Goal: Browse casually: Explore the website without a specific task or goal

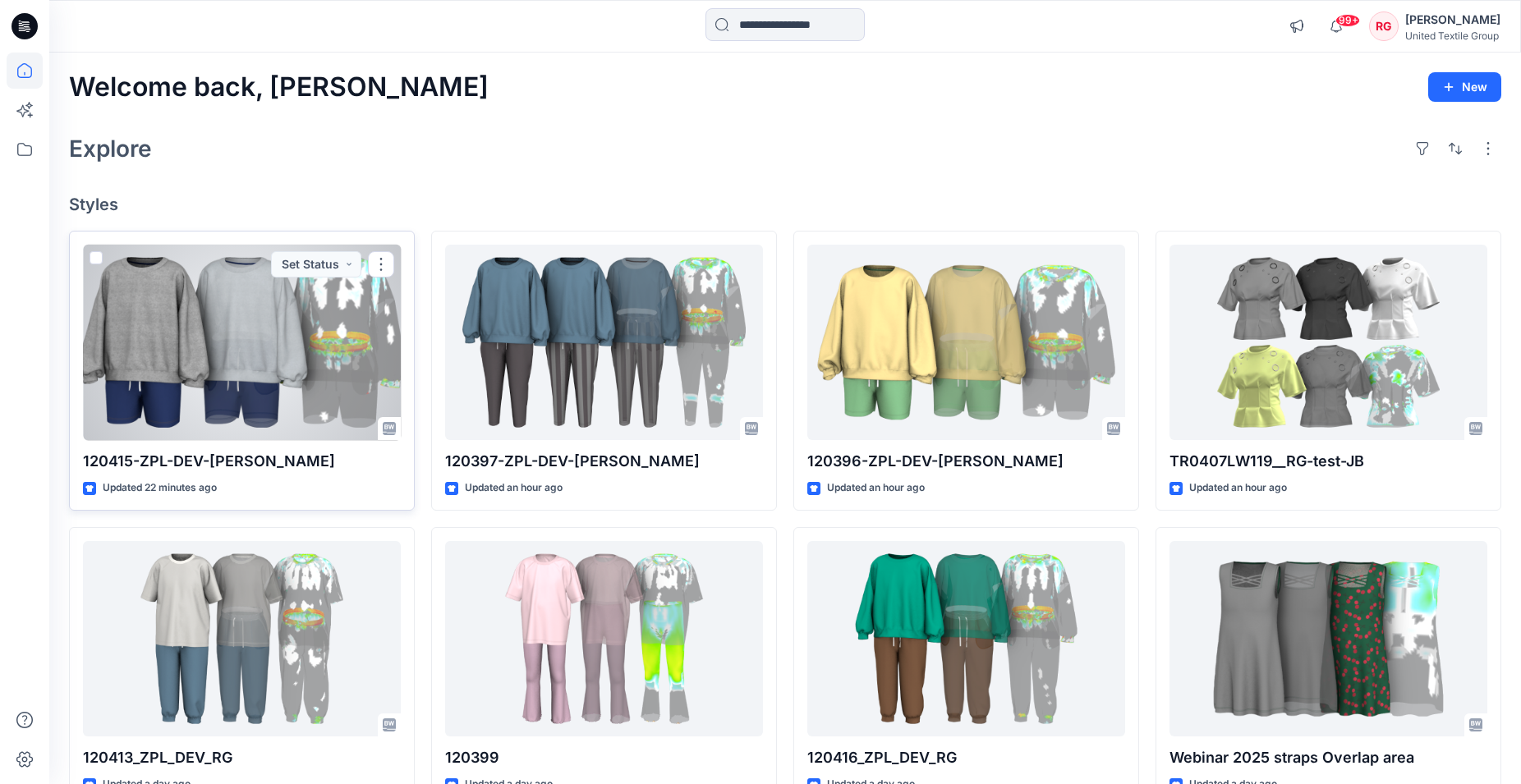
click at [294, 349] on div at bounding box center [242, 343] width 318 height 196
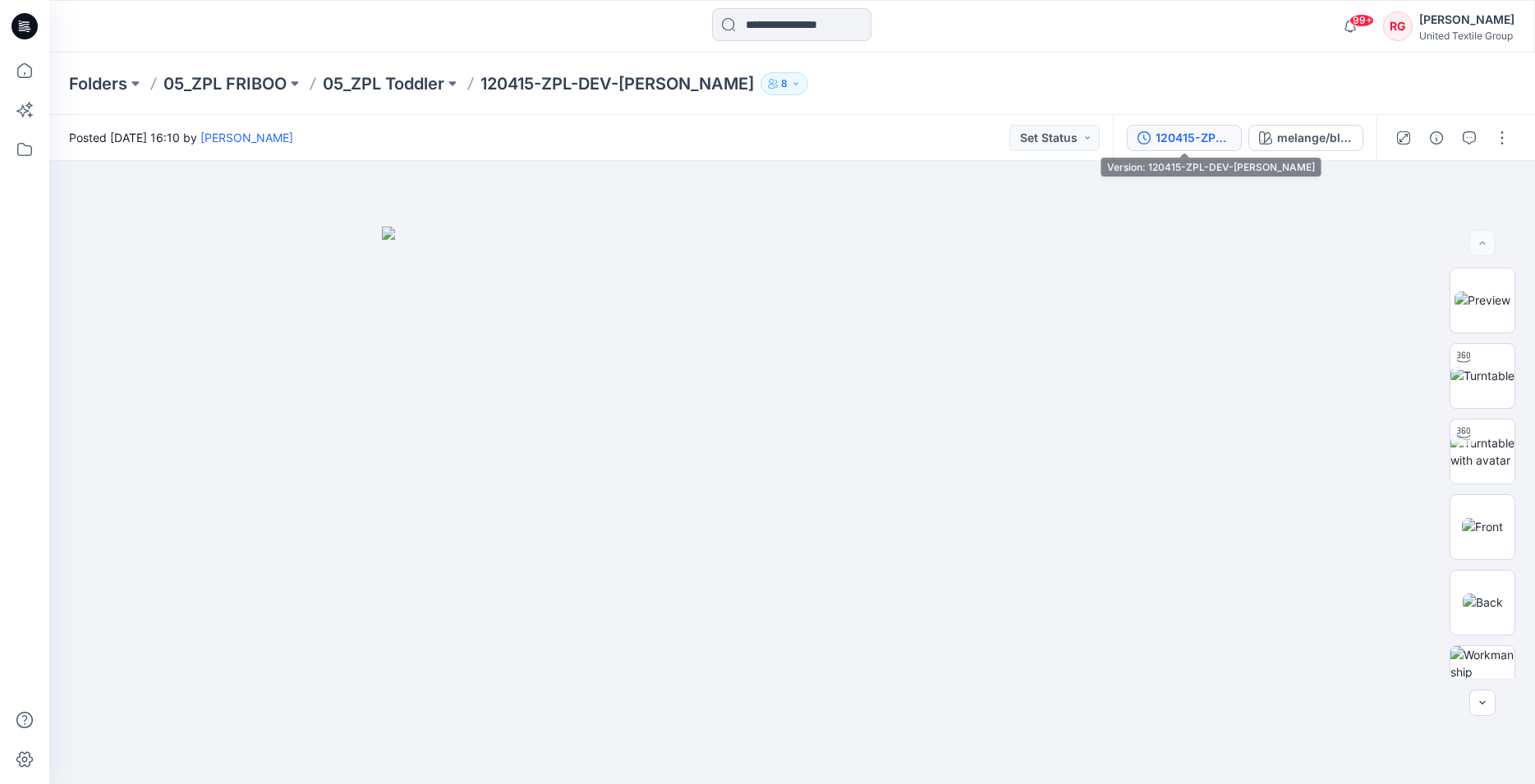
click at [1236, 141] on button "120415-ZPL-DEV-[PERSON_NAME]" at bounding box center [1184, 138] width 115 height 27
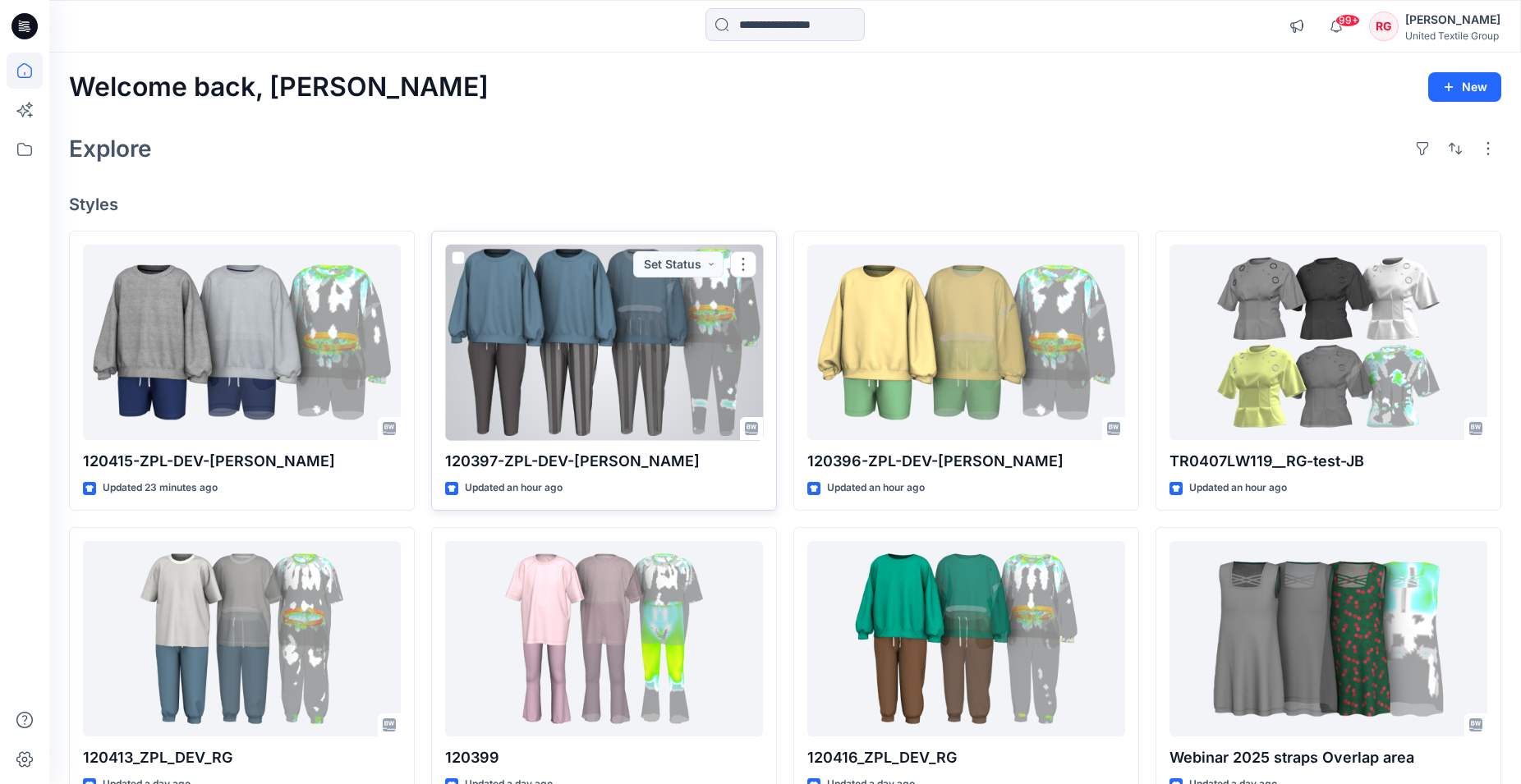
click at [599, 318] on div at bounding box center [604, 343] width 318 height 196
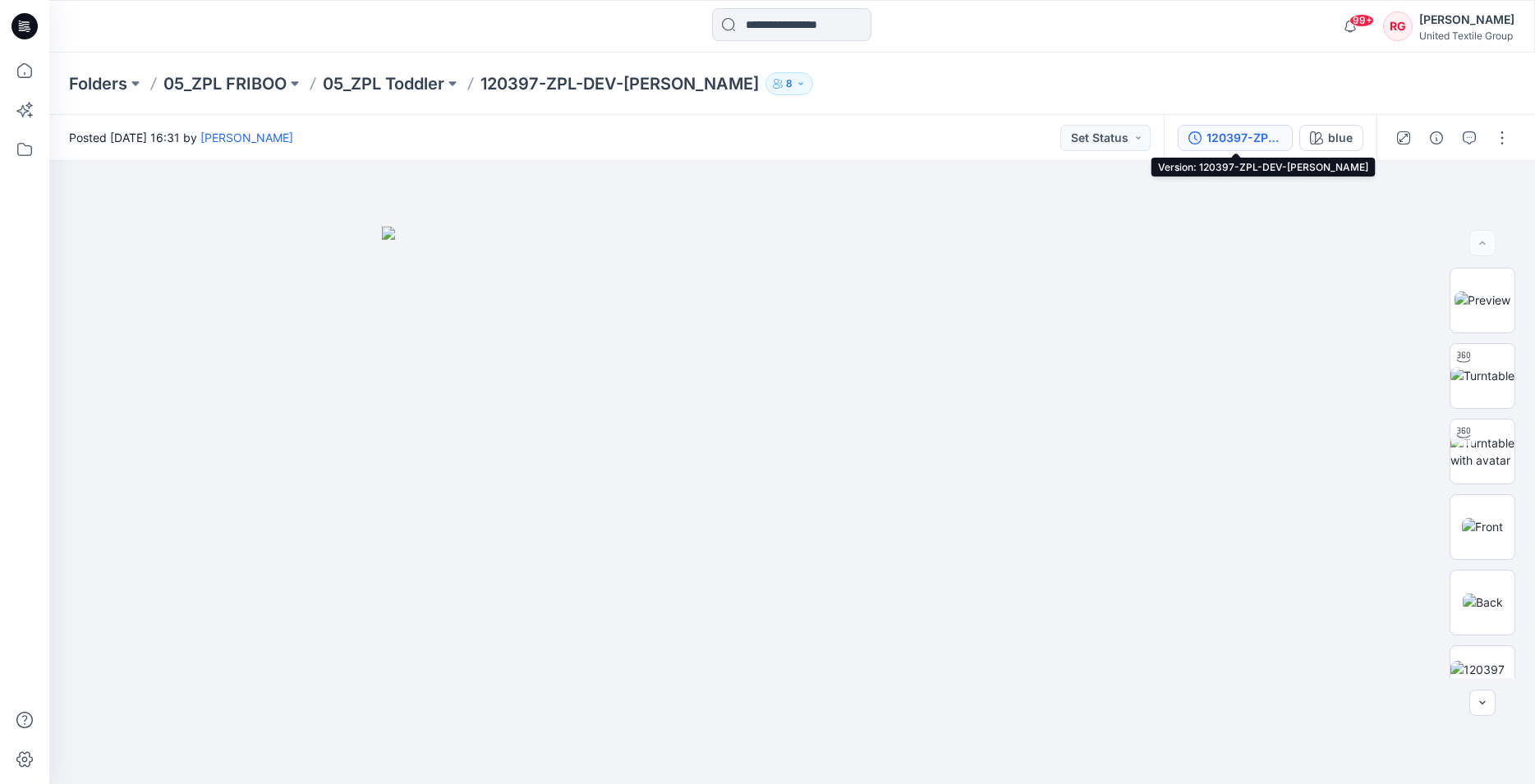
click at [1221, 142] on div "120397-ZPL-DEV-[PERSON_NAME]" at bounding box center [1244, 138] width 76 height 18
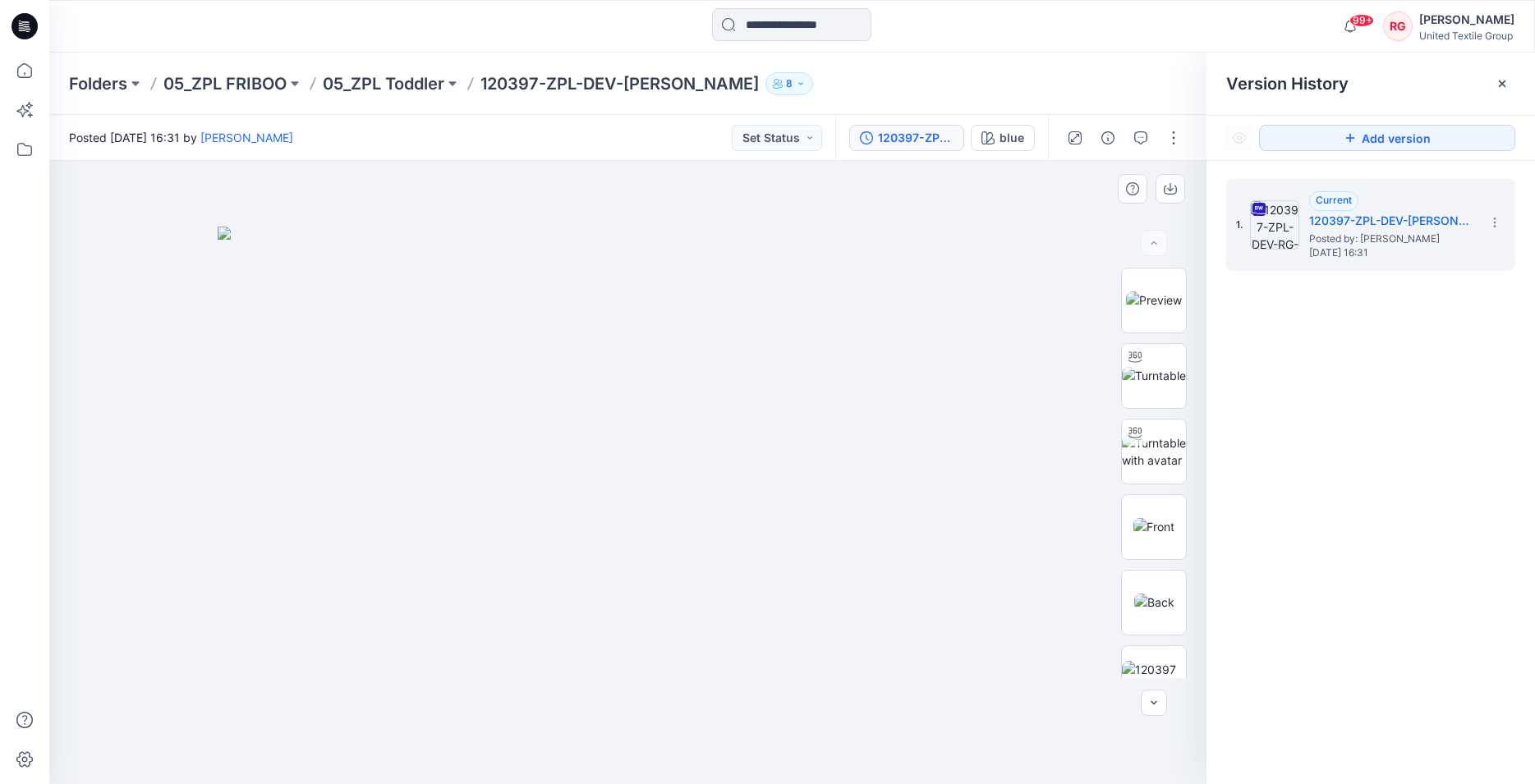
click at [1047, 250] on div at bounding box center [628, 473] width 1157 height 624
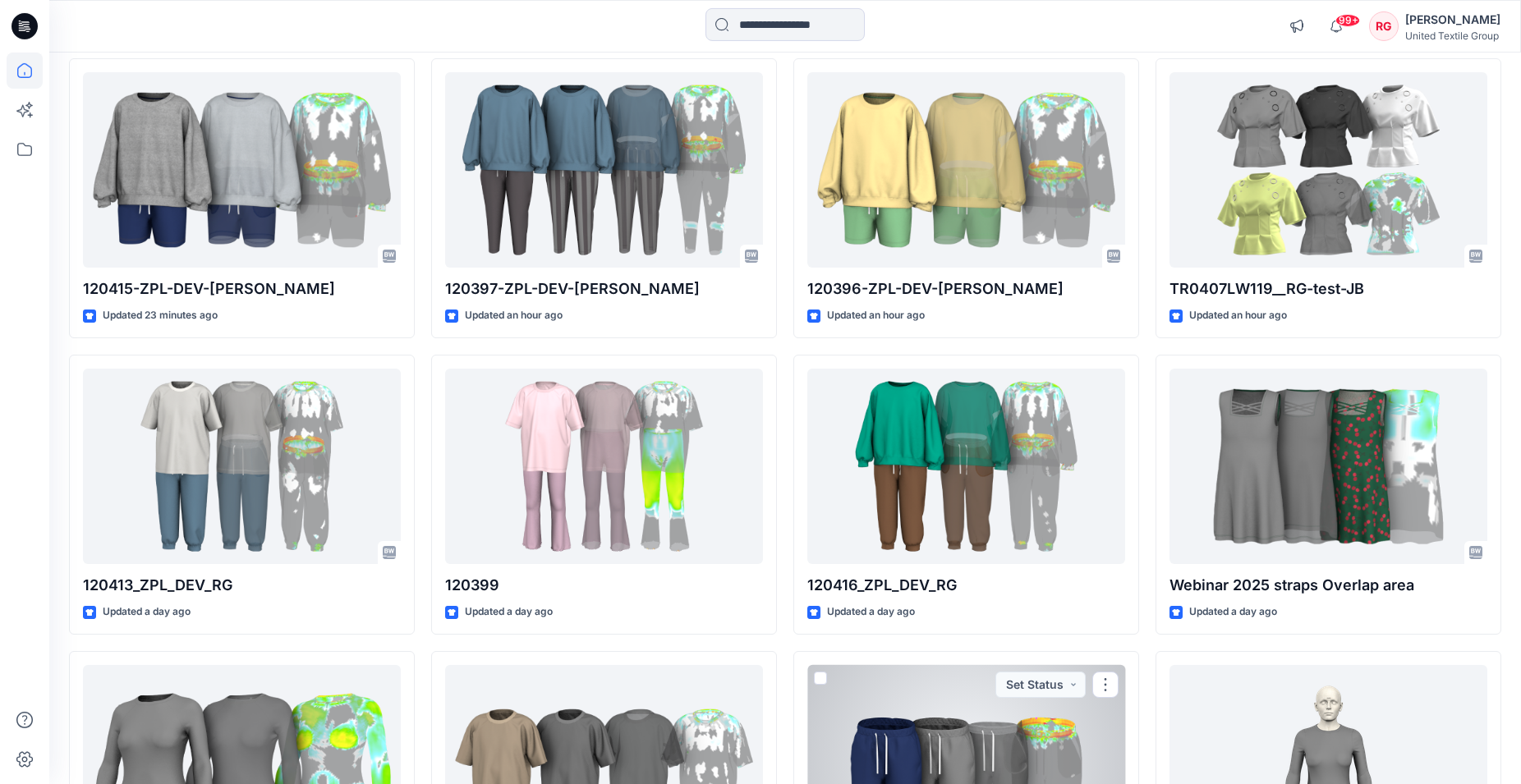
scroll to position [63, 0]
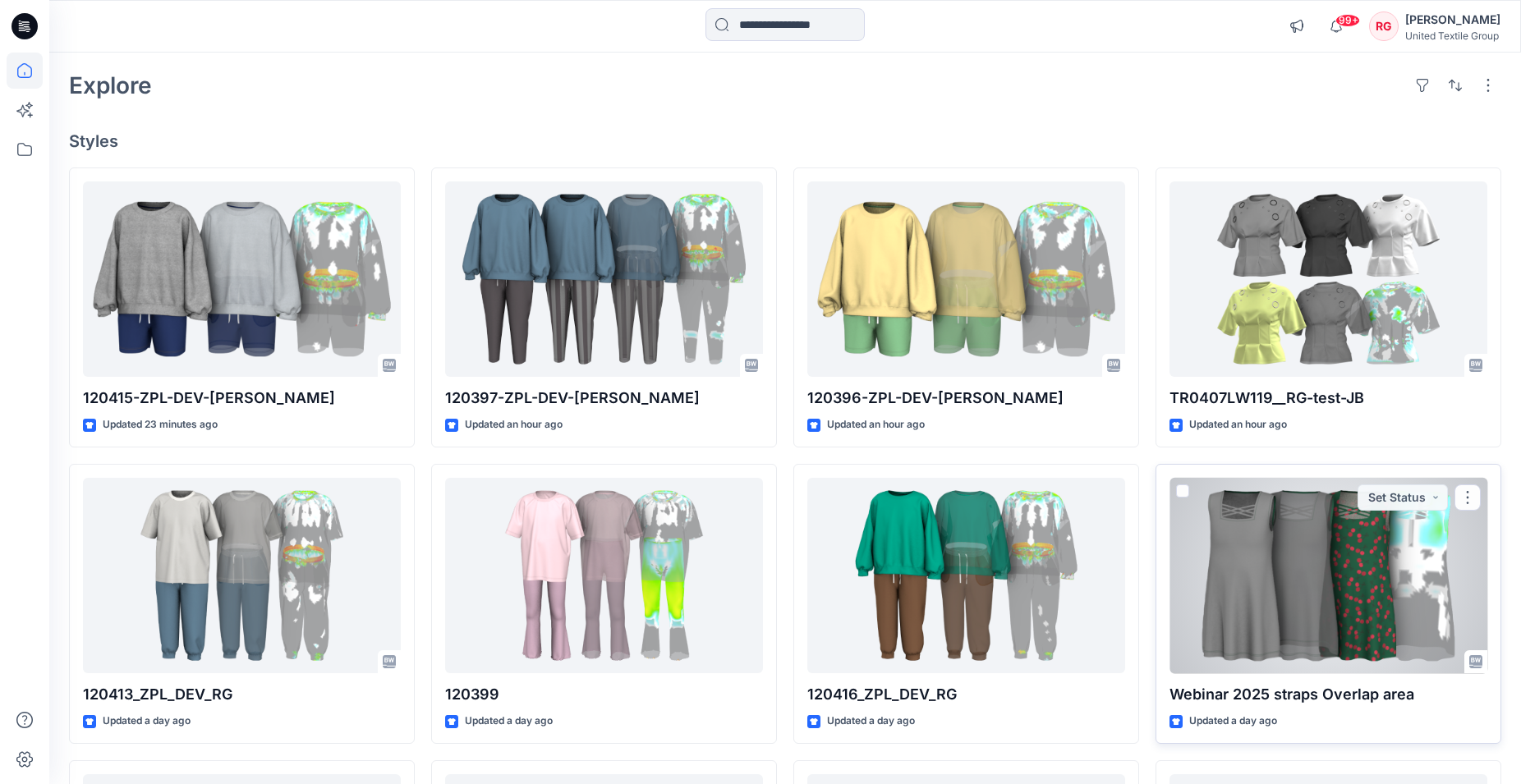
click at [1373, 513] on div at bounding box center [1329, 576] width 318 height 196
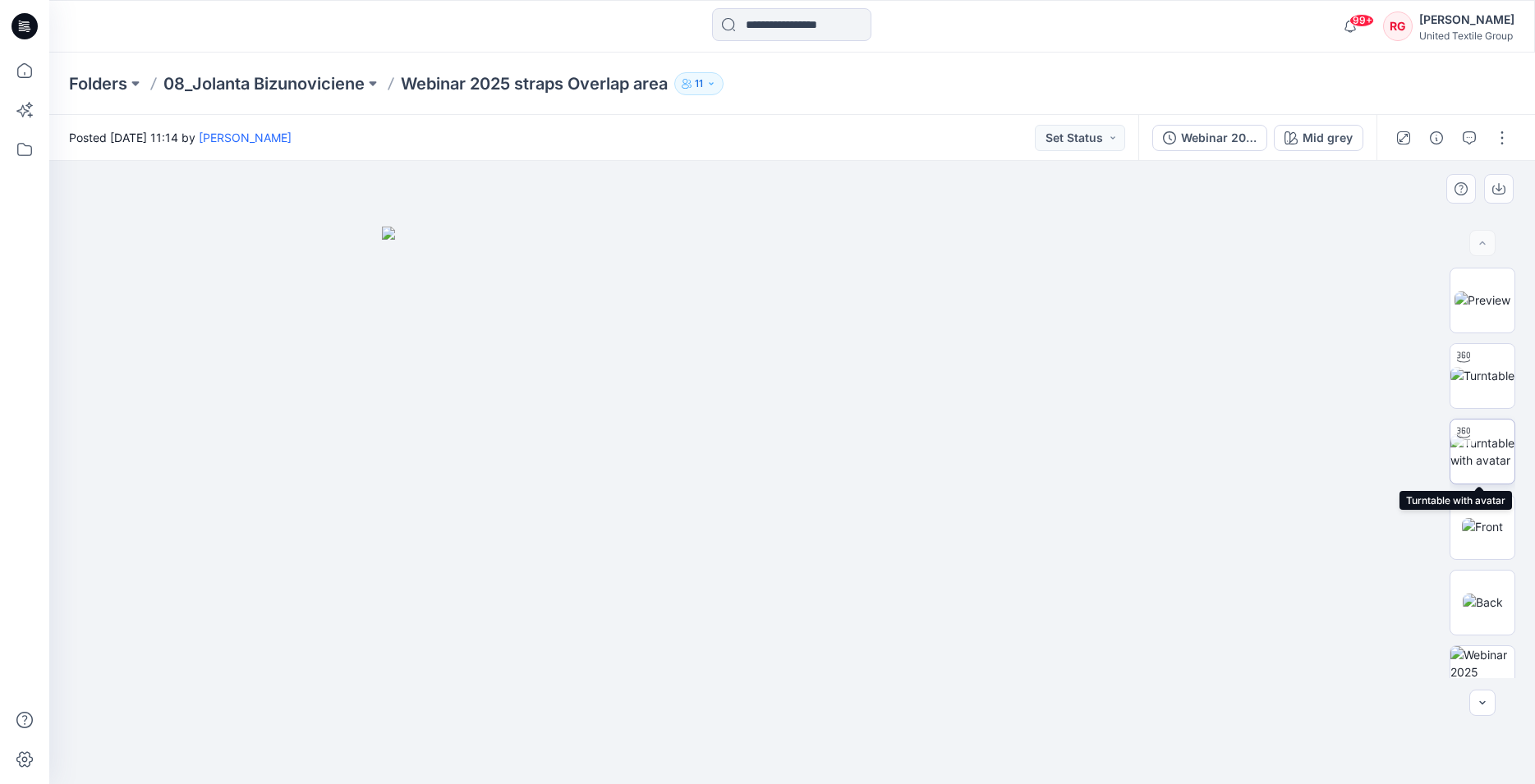
click at [1485, 446] on img at bounding box center [1482, 451] width 64 height 34
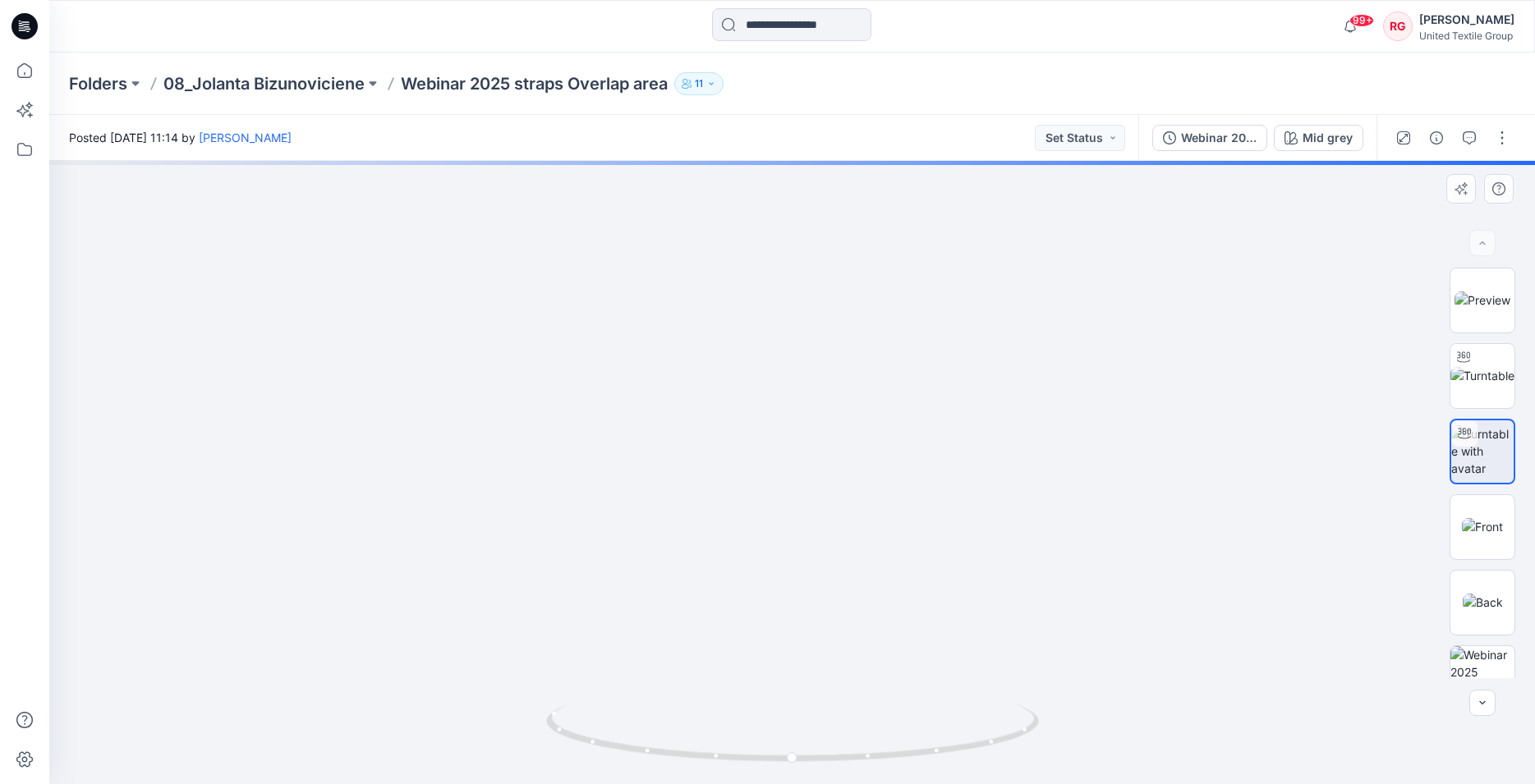
drag, startPoint x: 799, startPoint y: 470, endPoint x: 778, endPoint y: 486, distance: 26.4
